Goal: Find specific page/section: Find specific page/section

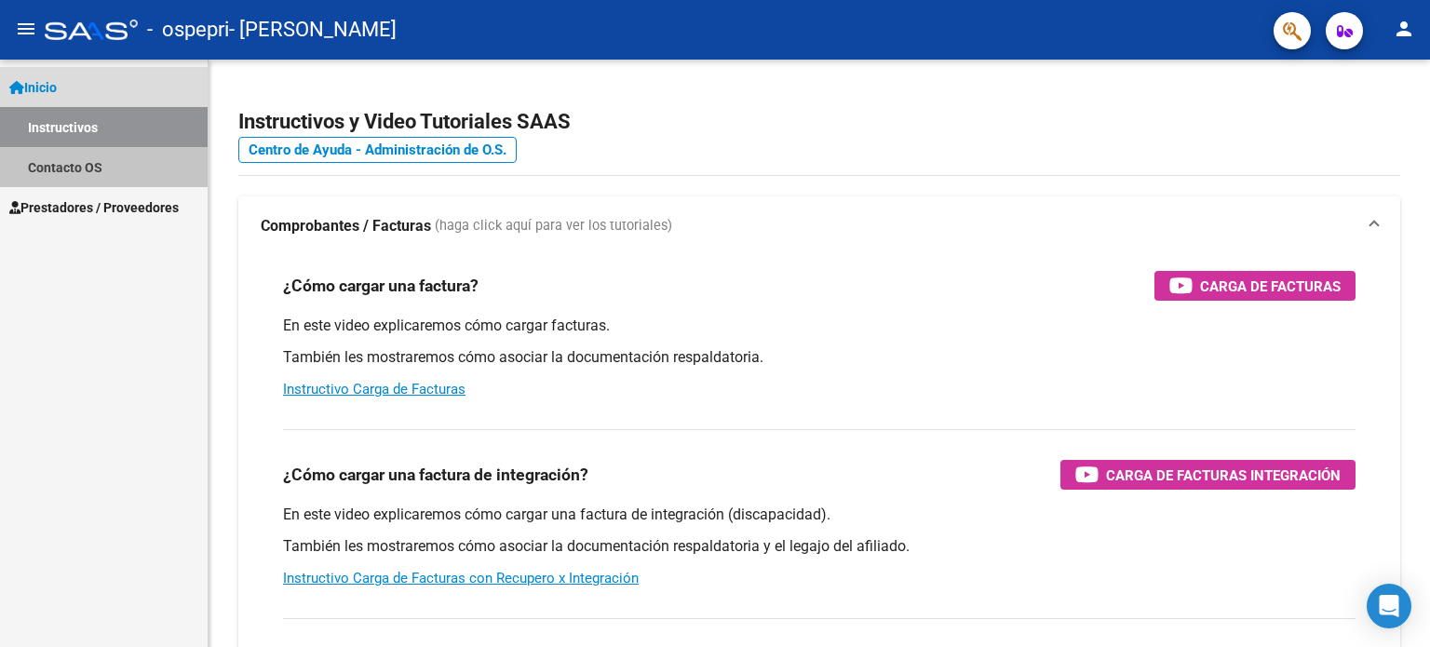
click at [153, 170] on link "Contacto OS" at bounding box center [104, 167] width 208 height 40
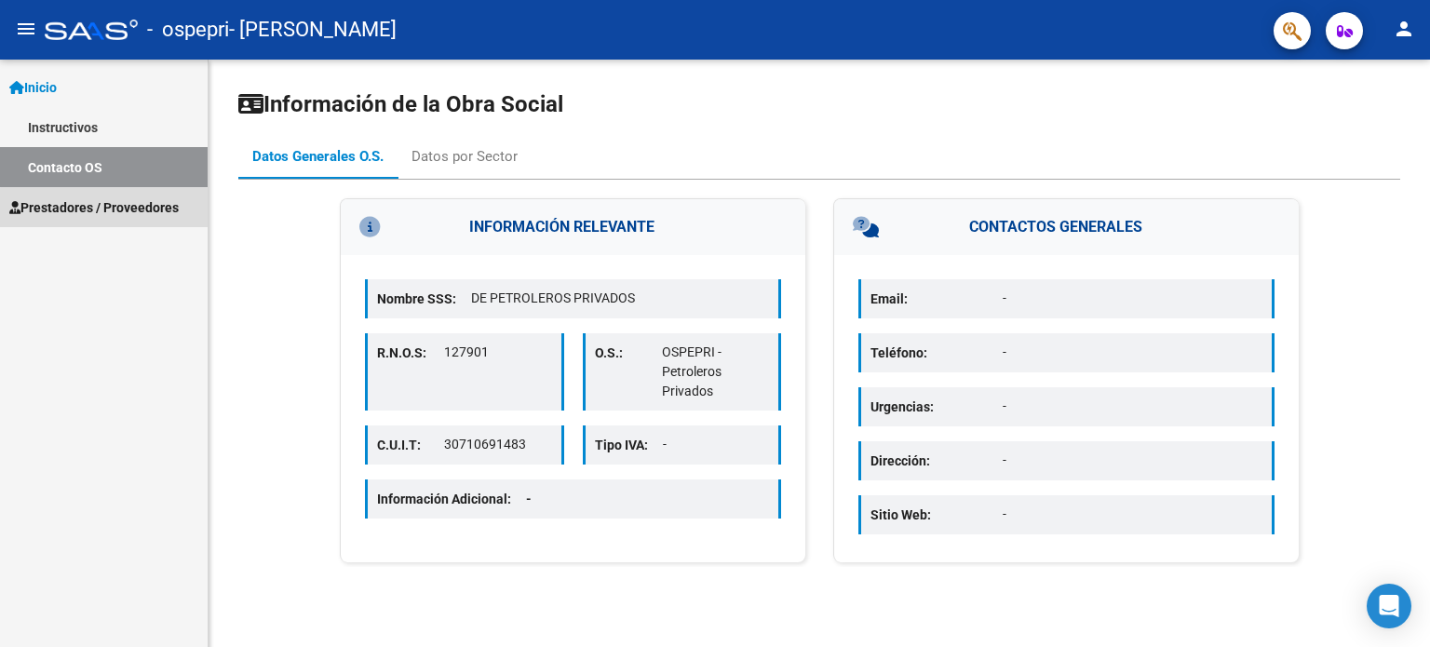
click at [151, 210] on span "Prestadores / Proveedores" at bounding box center [93, 207] width 169 height 20
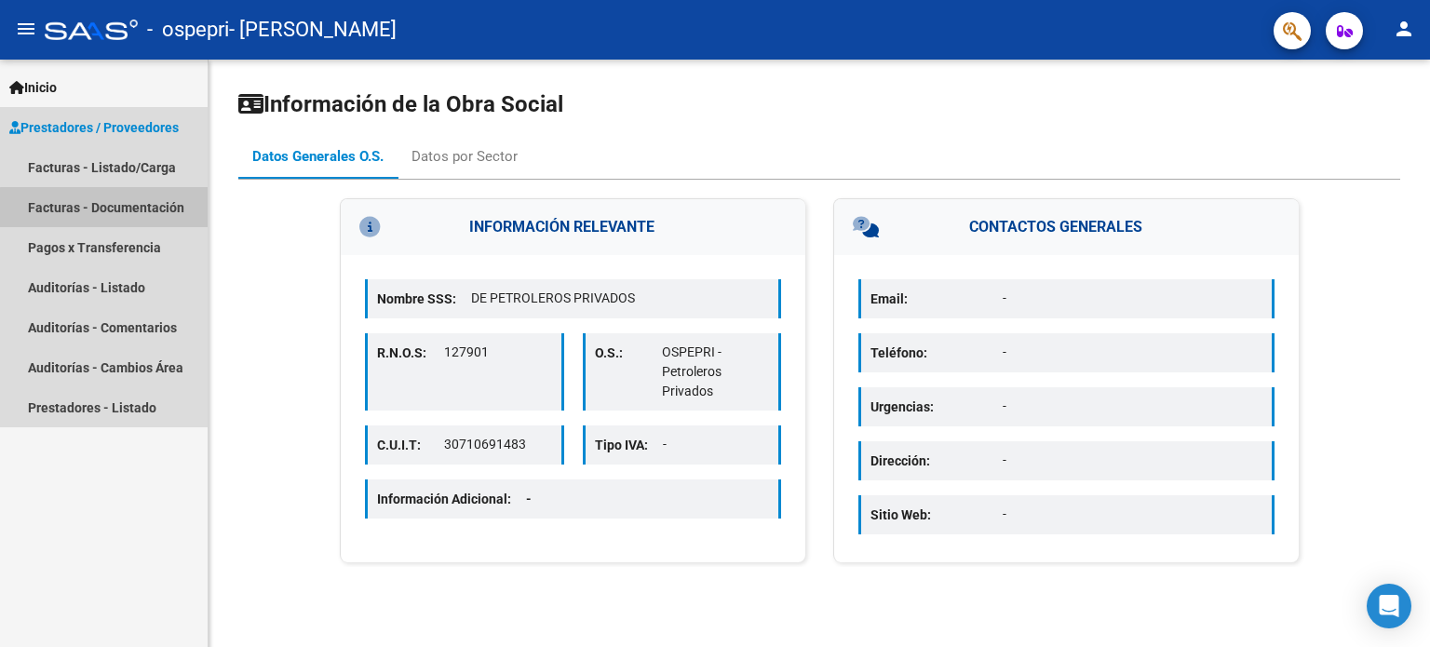
click at [151, 210] on link "Facturas - Documentación" at bounding box center [104, 207] width 208 height 40
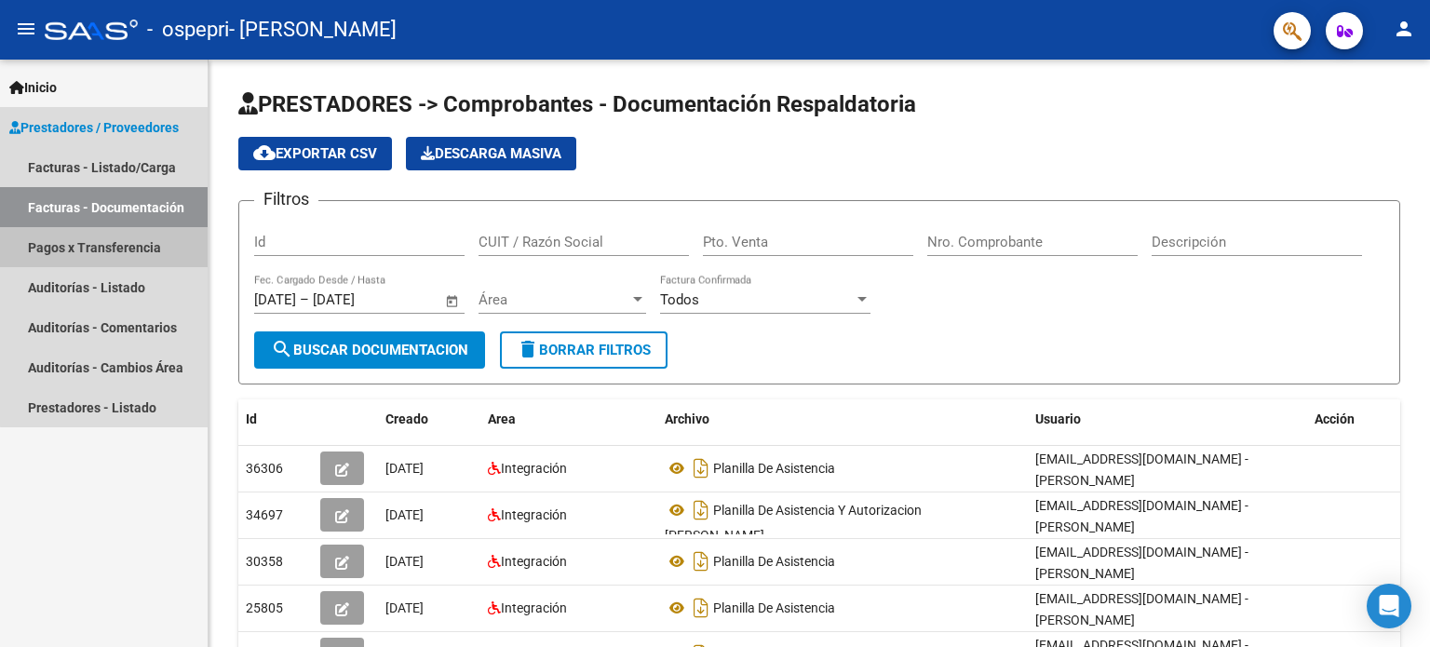
click at [147, 259] on link "Pagos x Transferencia" at bounding box center [104, 247] width 208 height 40
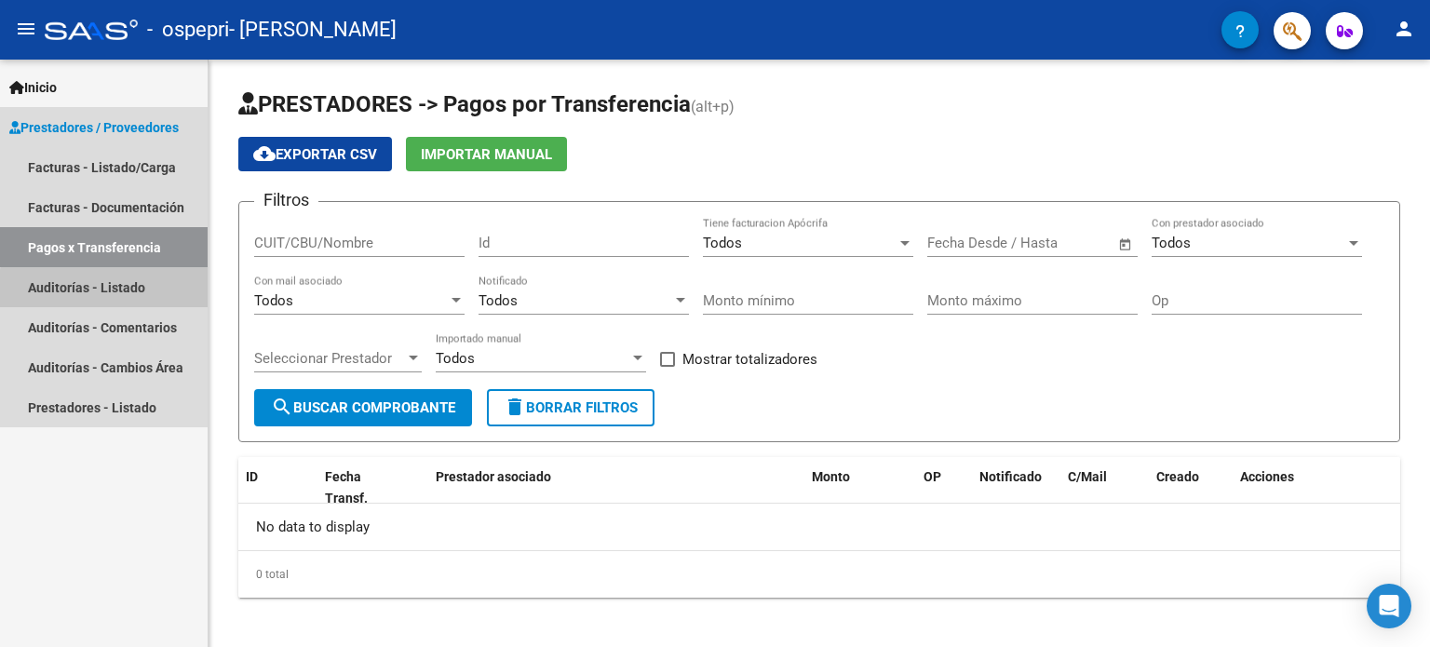
click at [153, 292] on link "Auditorías - Listado" at bounding box center [104, 287] width 208 height 40
